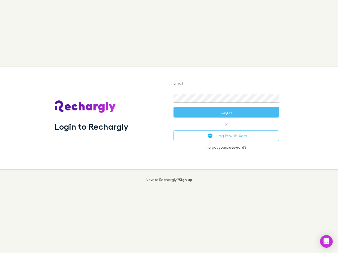
click at [169, 127] on div "Login to Rechargly" at bounding box center [109, 118] width 119 height 102
click at [226, 84] on input "Email" at bounding box center [226, 84] width 106 height 8
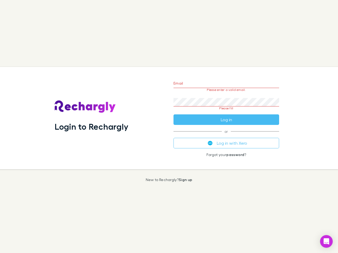
click at [226, 112] on form "Email Please enter a valid email. Password Please fill Log in" at bounding box center [226, 100] width 106 height 50
click at [226, 136] on div "Email Please enter a valid email. Password Please fill Log in or Log in with Xe…" at bounding box center [226, 118] width 114 height 102
click at [326, 242] on icon "Open Intercom Messenger" at bounding box center [326, 241] width 6 height 6
